Goal: Find specific page/section: Find specific page/section

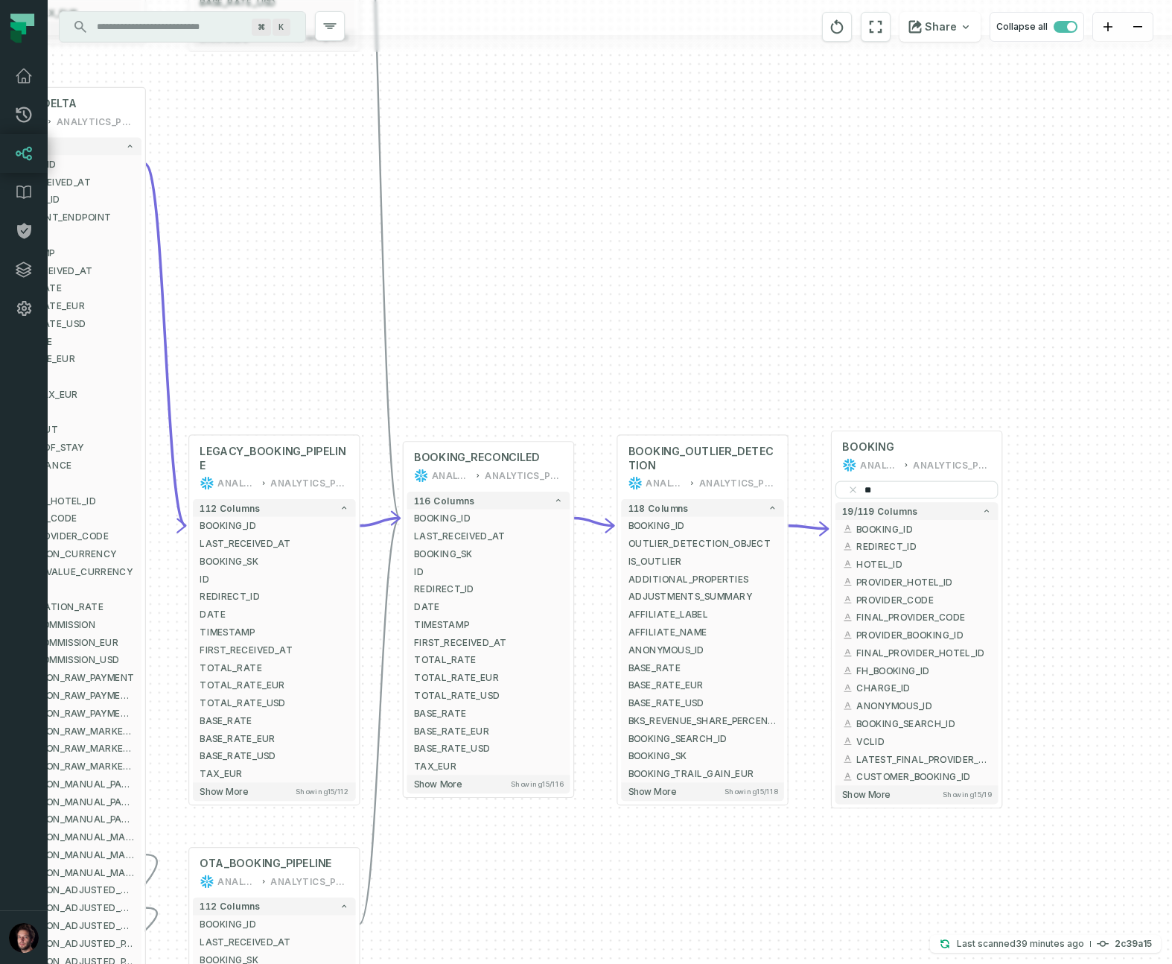
drag, startPoint x: 853, startPoint y: 363, endPoint x: 599, endPoint y: 402, distance: 257.0
click at [604, 389] on div "+ BOOKING_TRAIL OTA INTERFACE + 237 columns + OTA_REVENUE_EUR + + BOOKING_SK + …" at bounding box center [610, 482] width 1124 height 964
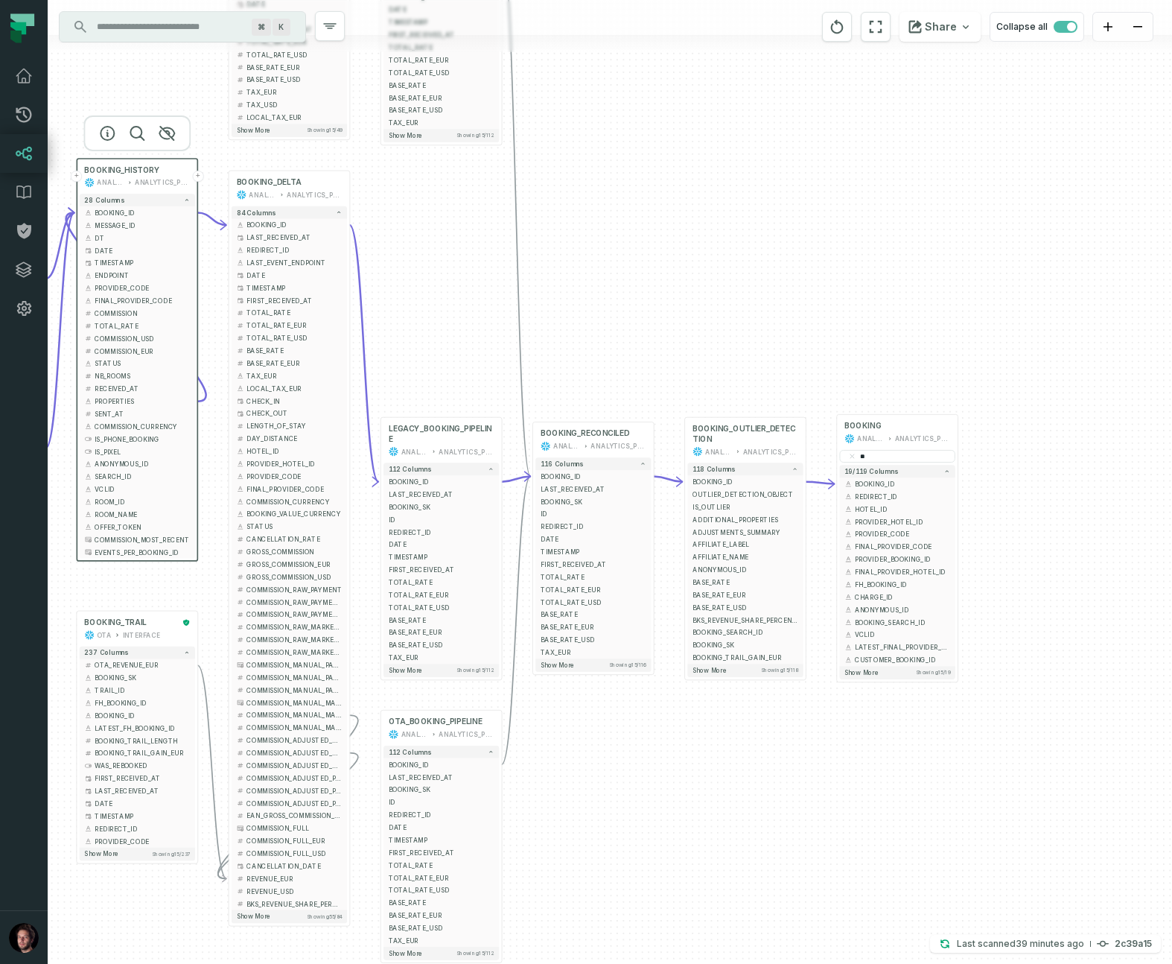
drag, startPoint x: 506, startPoint y: 336, endPoint x: 522, endPoint y: 436, distance: 101.1
click at [539, 264] on div "+ BOOKING_TRAIL OTA INTERFACE + 237 columns + OTA_REVENUE_EUR + + BOOKING_SK + …" at bounding box center [610, 482] width 1124 height 964
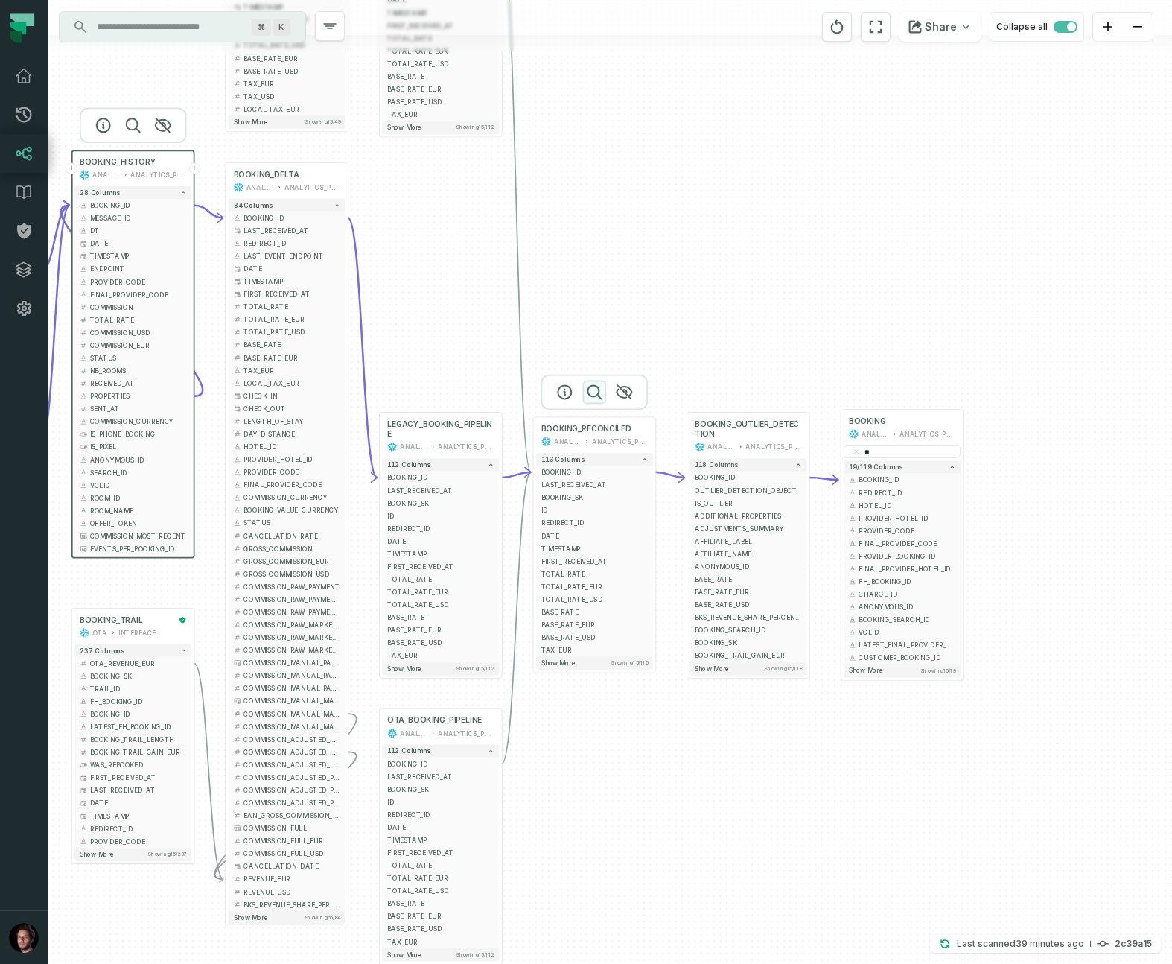
click at [595, 394] on icon "button" at bounding box center [594, 392] width 18 height 18
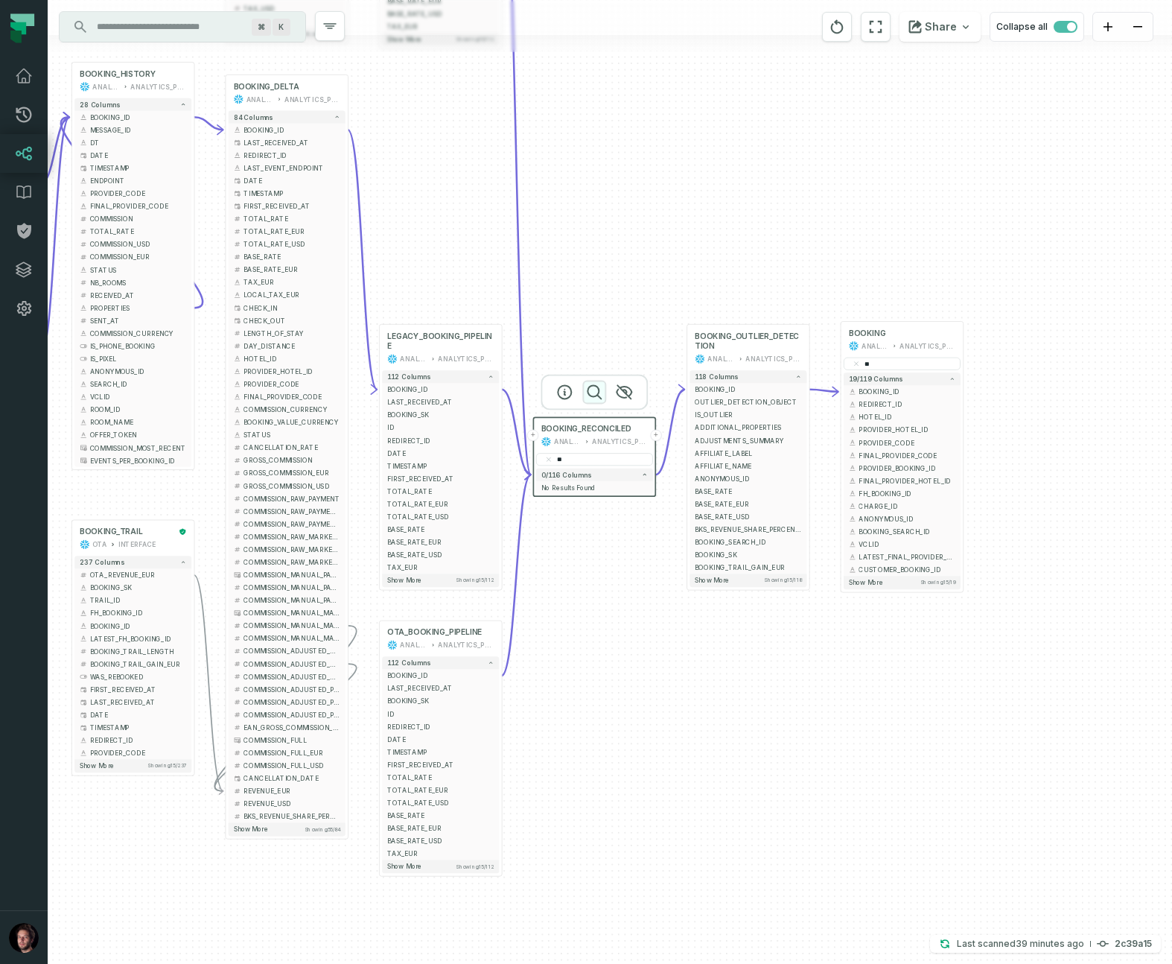
type input "*"
click at [582, 490] on span "MERCHANT_OF_RECORD" at bounding box center [594, 487] width 106 height 10
click at [548, 485] on span "MERCHANT_OF_RECORD" at bounding box center [594, 487] width 106 height 10
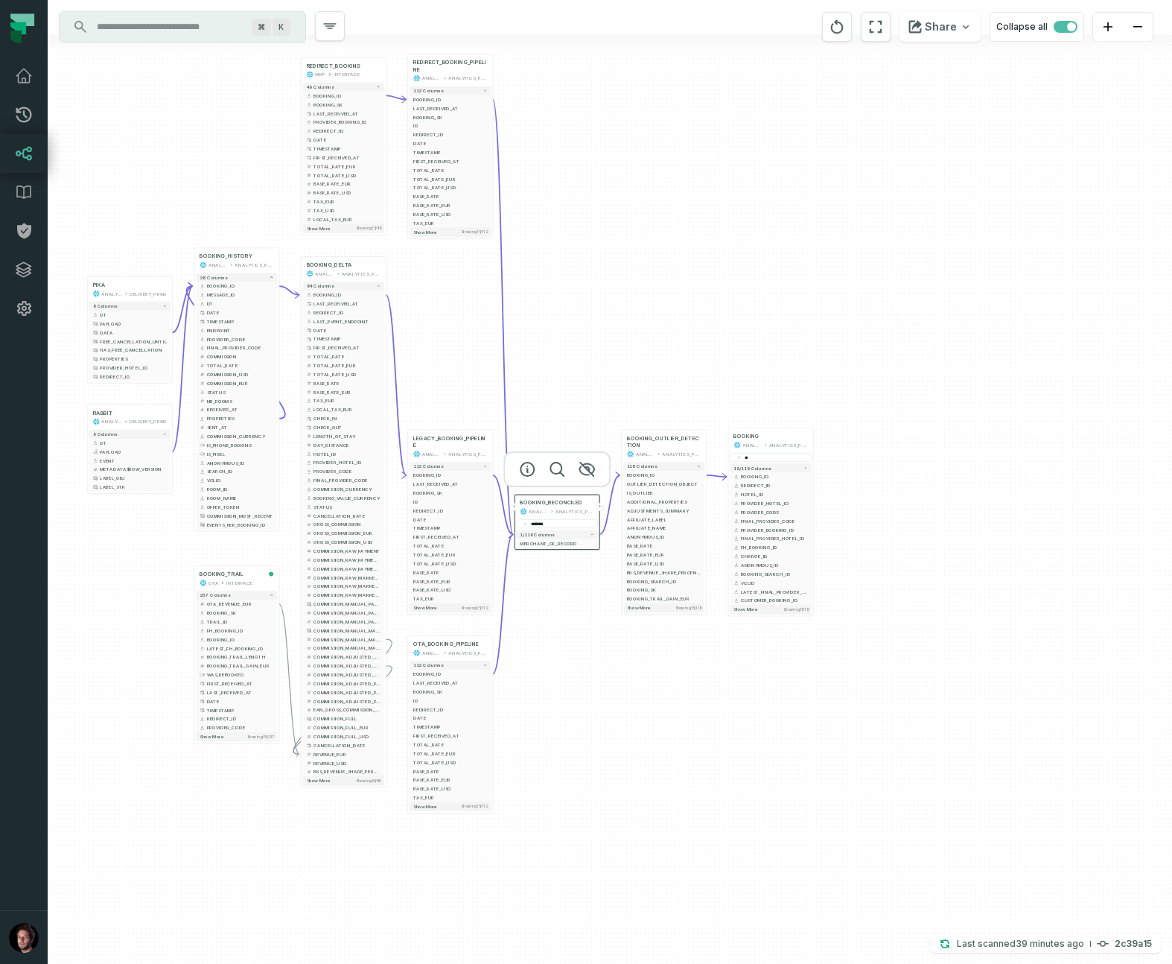
drag, startPoint x: 579, startPoint y: 561, endPoint x: 550, endPoint y: 582, distance: 35.8
click at [547, 612] on div "+ BOOKING_TRAIL OTA INTERFACE + 237 columns + OTA_REVENUE_EUR + + BOOKING_SK + …" at bounding box center [610, 482] width 1124 height 964
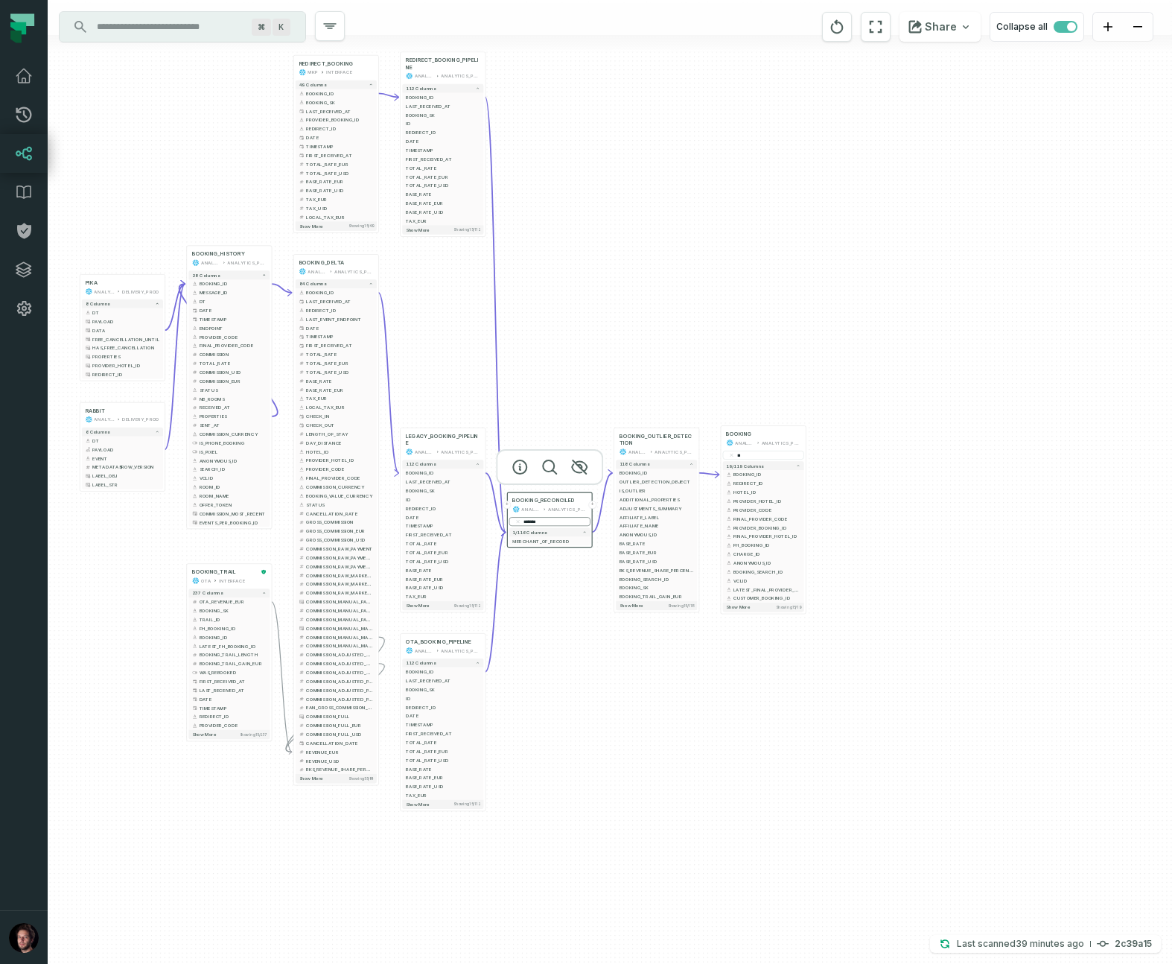
drag, startPoint x: 550, startPoint y: 524, endPoint x: 560, endPoint y: 520, distance: 10.7
click at [560, 520] on input "*******" at bounding box center [549, 521] width 81 height 9
click at [562, 630] on div "+ BOOKING_TRAIL OTA INTERFACE + 237 columns + OTA_REVENUE_EUR + + BOOKING_SK + …" at bounding box center [610, 482] width 1124 height 964
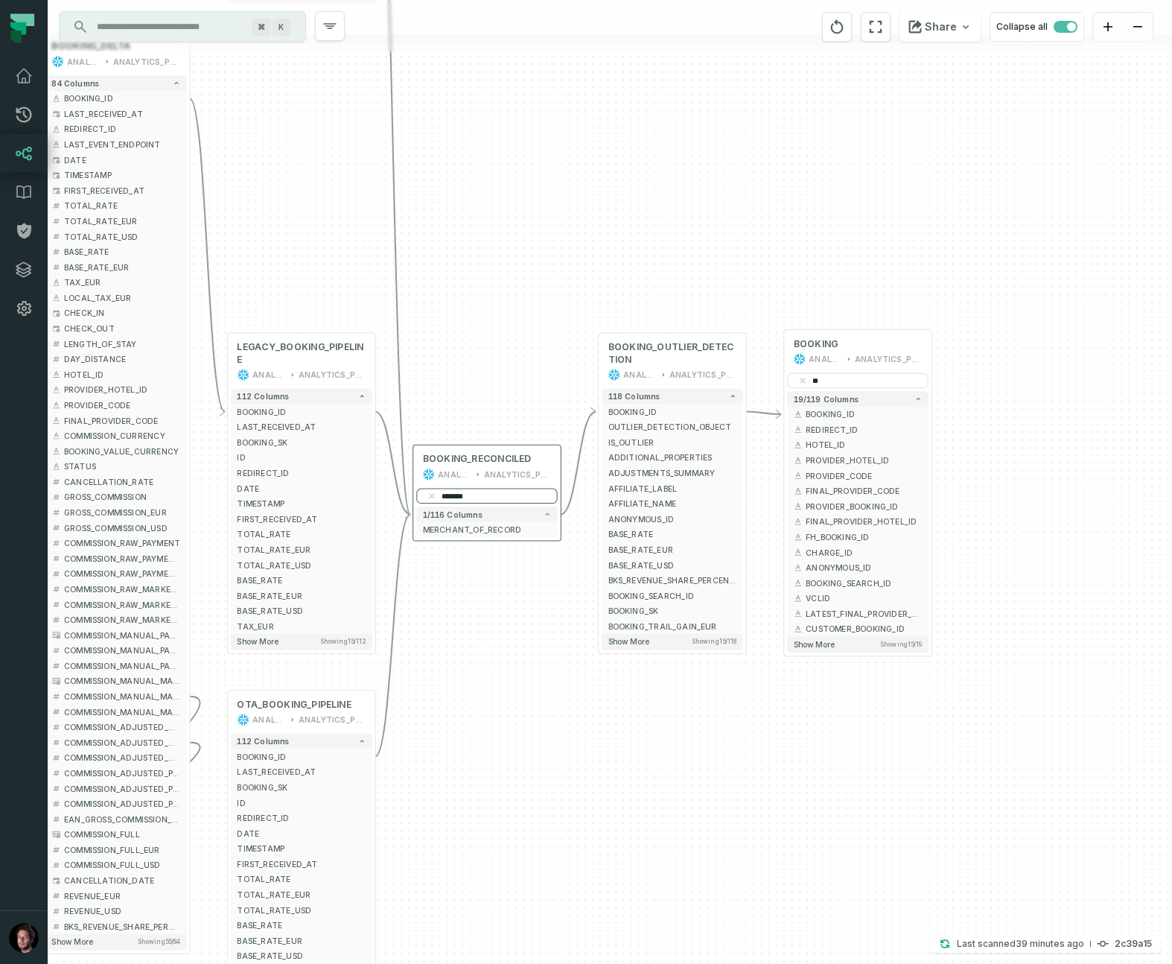
drag, startPoint x: 536, startPoint y: 499, endPoint x: 501, endPoint y: 499, distance: 35.0
click at [500, 499] on input "*******" at bounding box center [486, 496] width 141 height 16
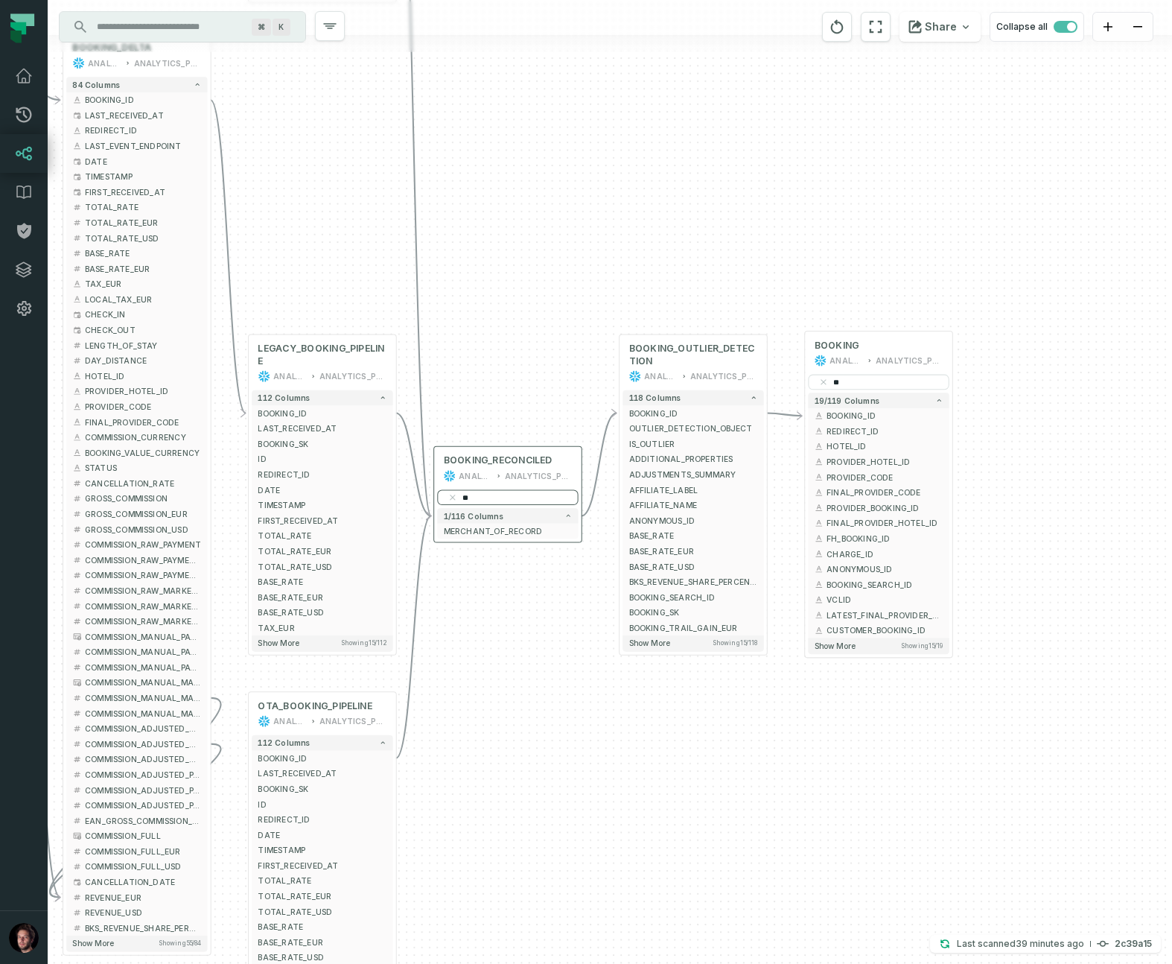
type input "*"
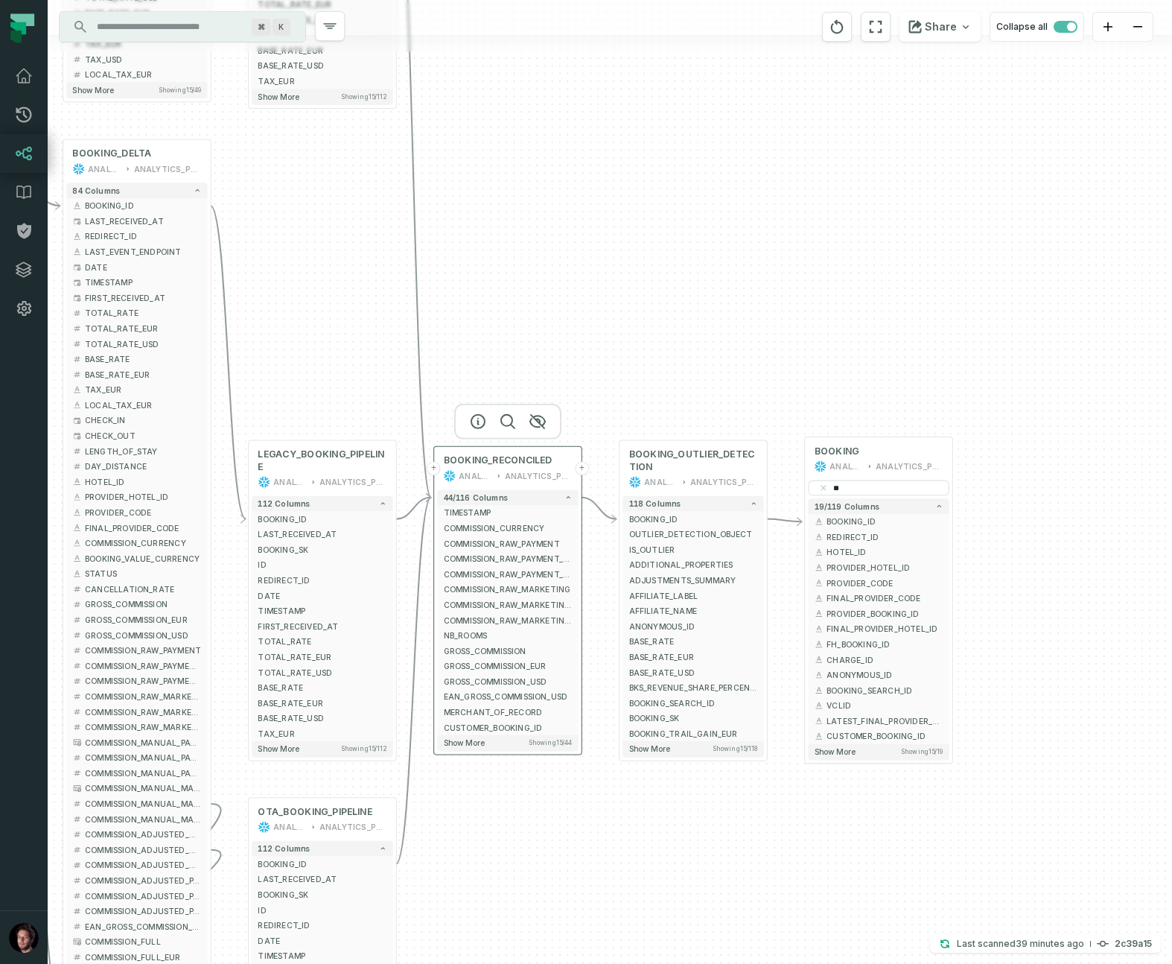
scroll to position [1, 0]
click at [508, 424] on icon "button" at bounding box center [507, 421] width 13 height 13
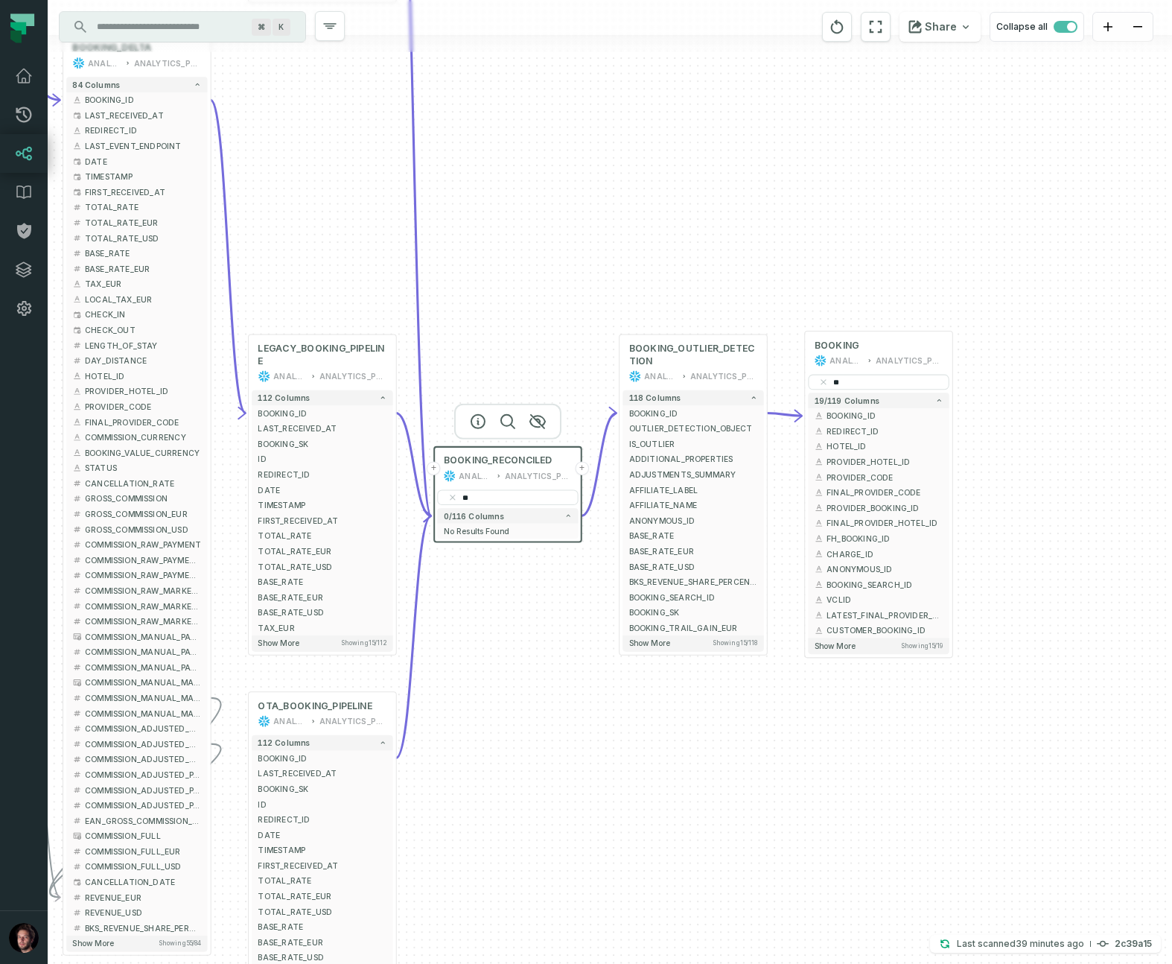
type input "*"
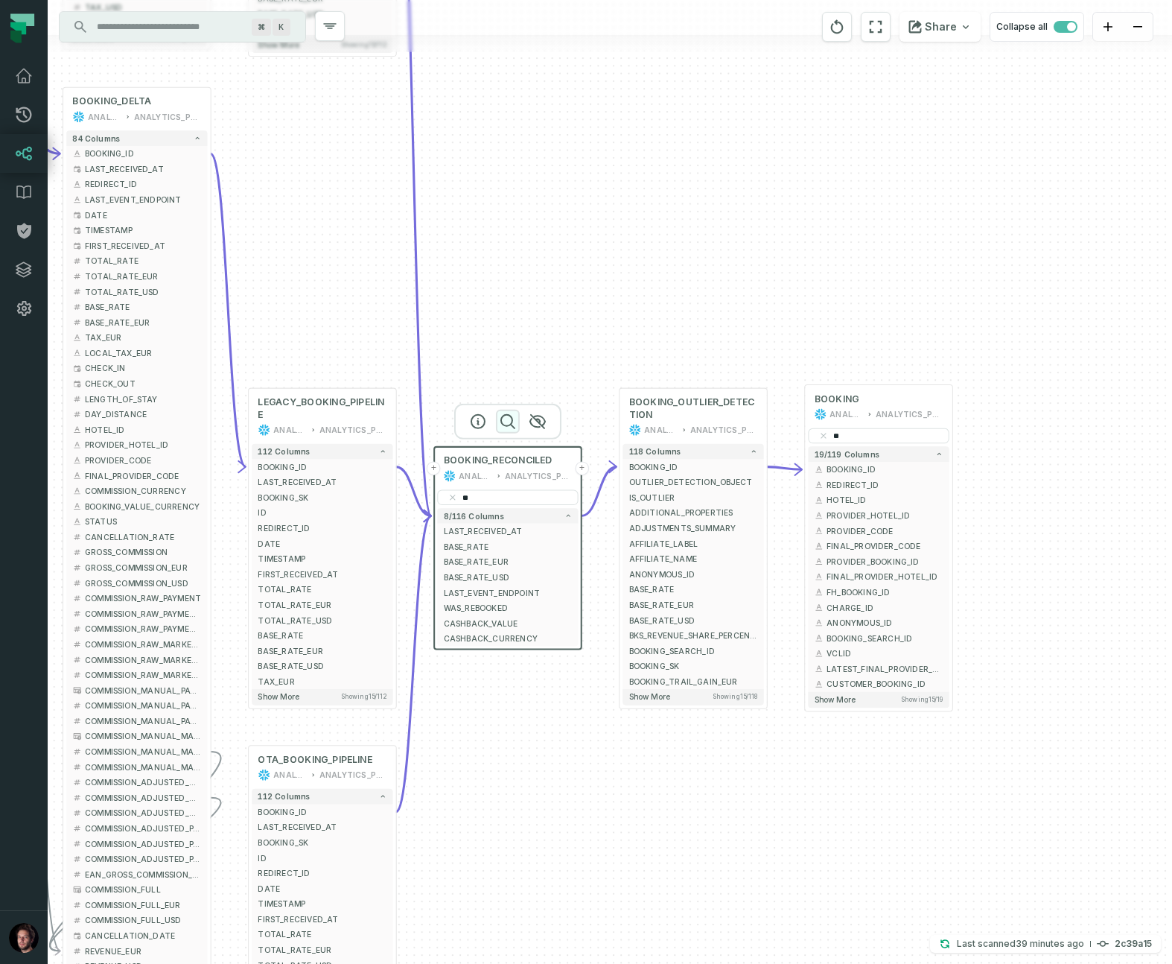
type input "*"
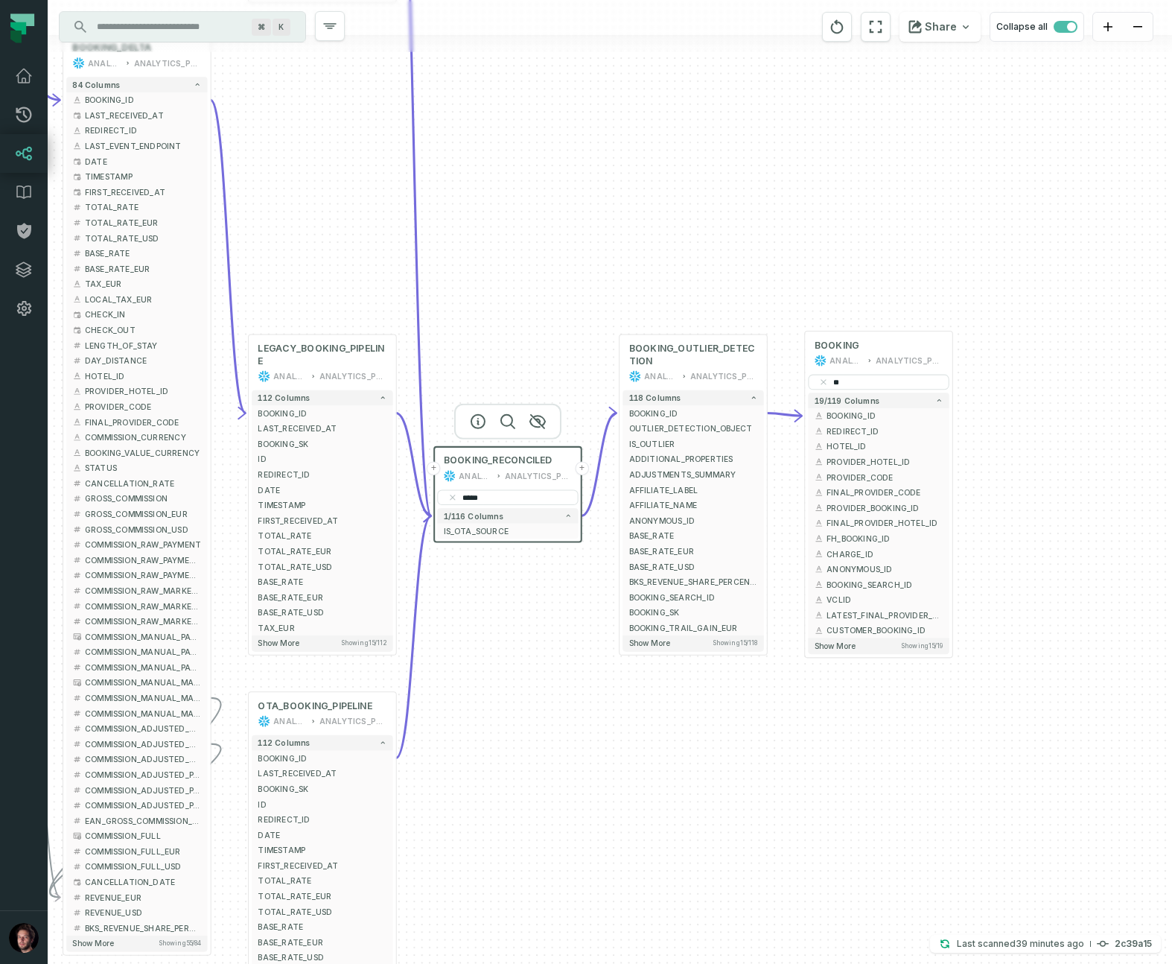
type input "*****"
